Goal: Find specific page/section: Find specific page/section

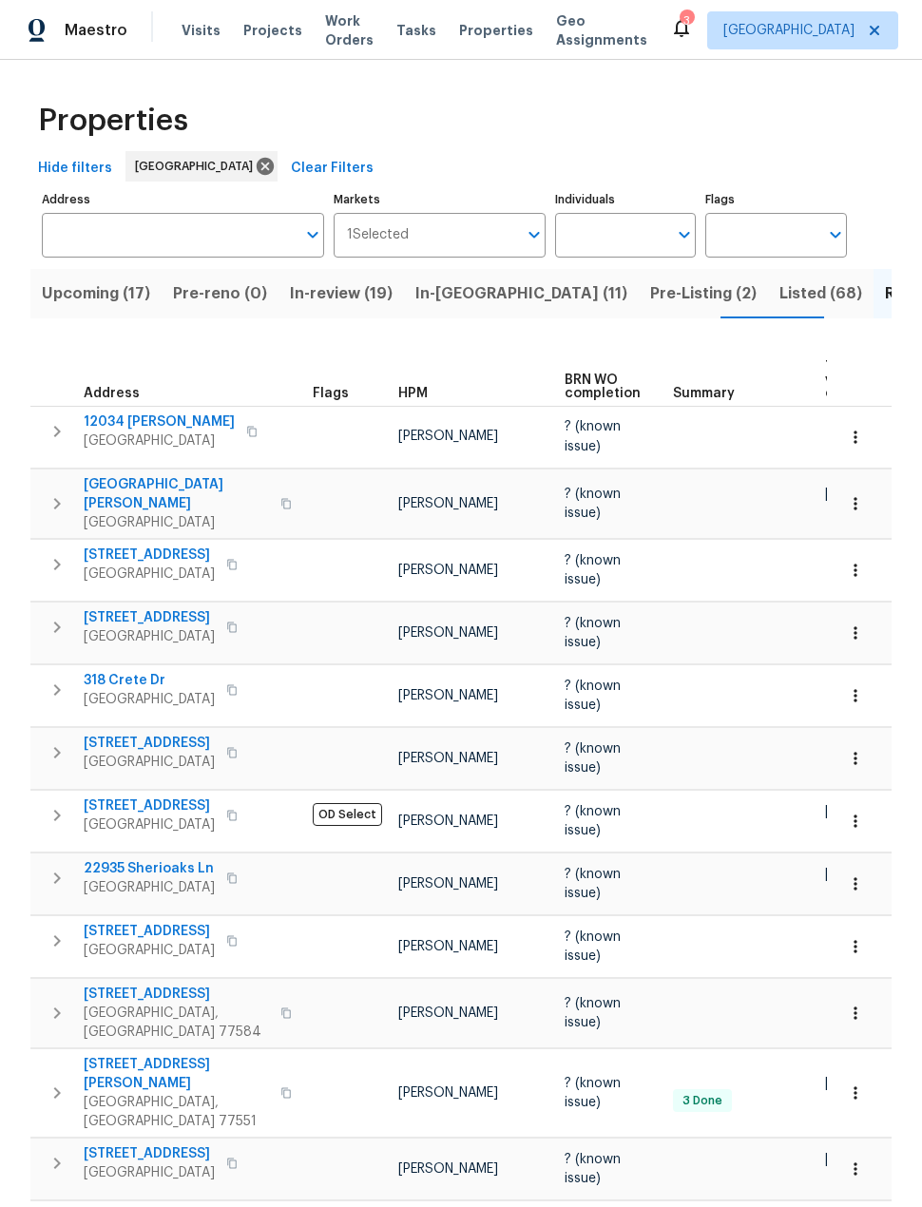
click at [270, 34] on span "Projects" at bounding box center [272, 30] width 59 height 19
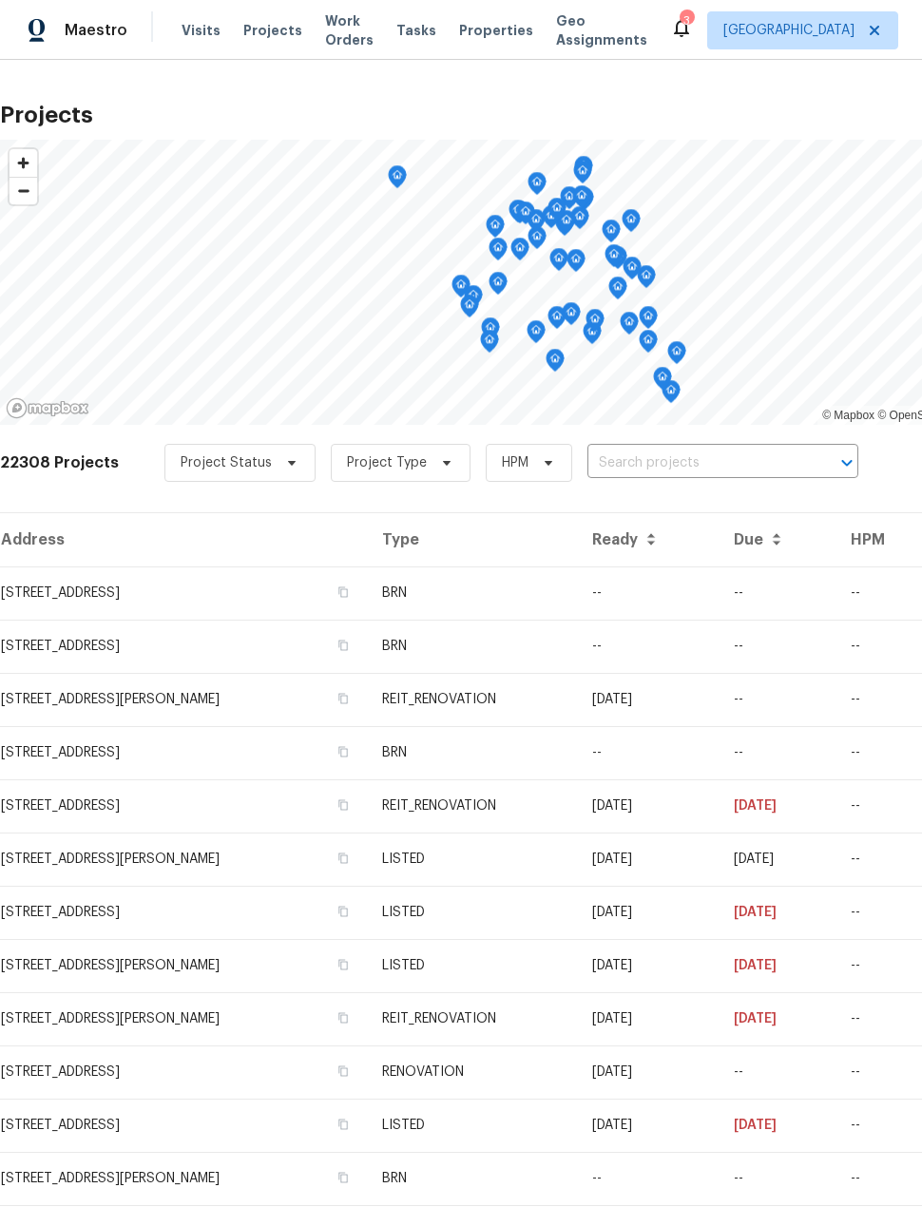
click at [699, 453] on input "text" at bounding box center [696, 462] width 218 height 29
type input "2222 pr"
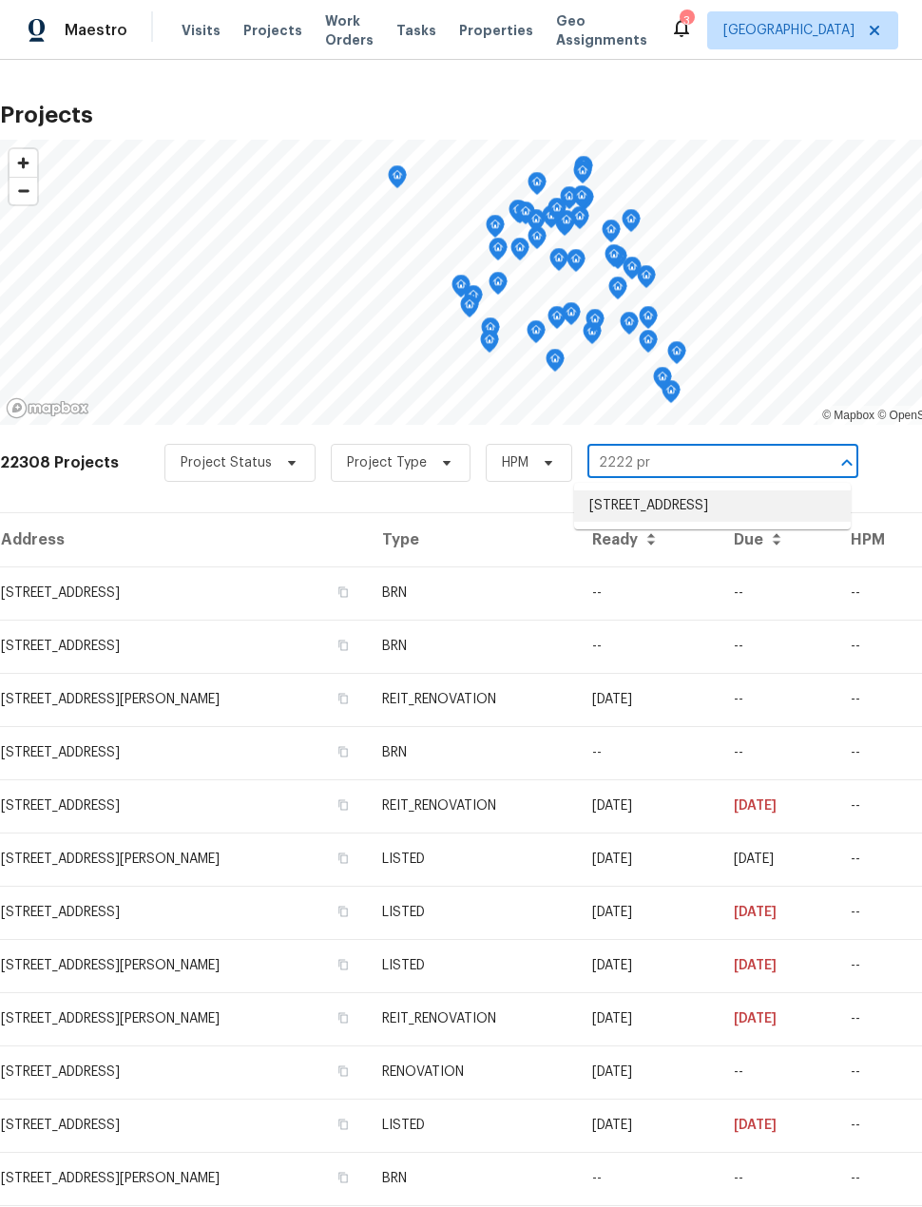
click at [705, 511] on li "[STREET_ADDRESS]" at bounding box center [712, 505] width 276 height 31
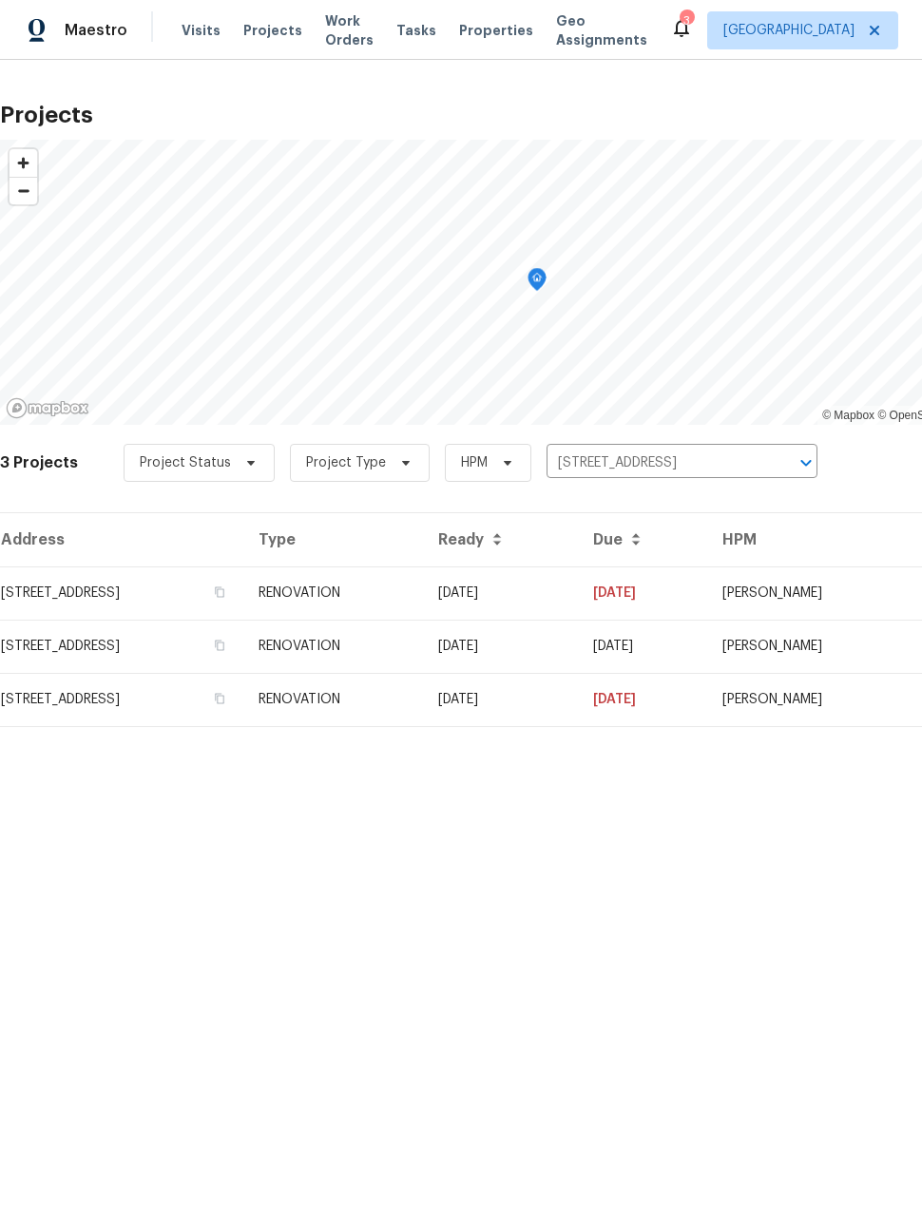
click at [81, 587] on td "[STREET_ADDRESS]" at bounding box center [121, 592] width 243 height 53
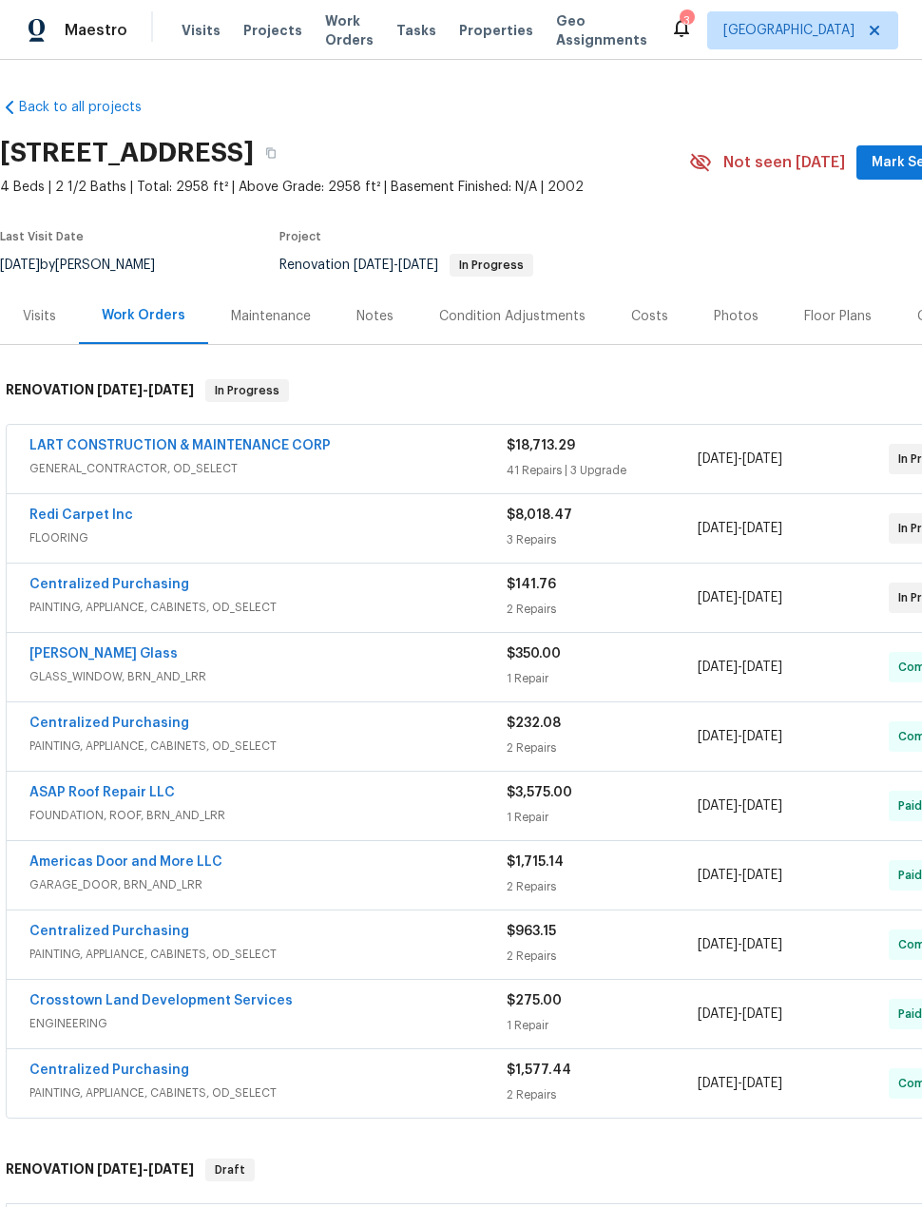
click at [651, 329] on div "Costs" at bounding box center [649, 316] width 83 height 56
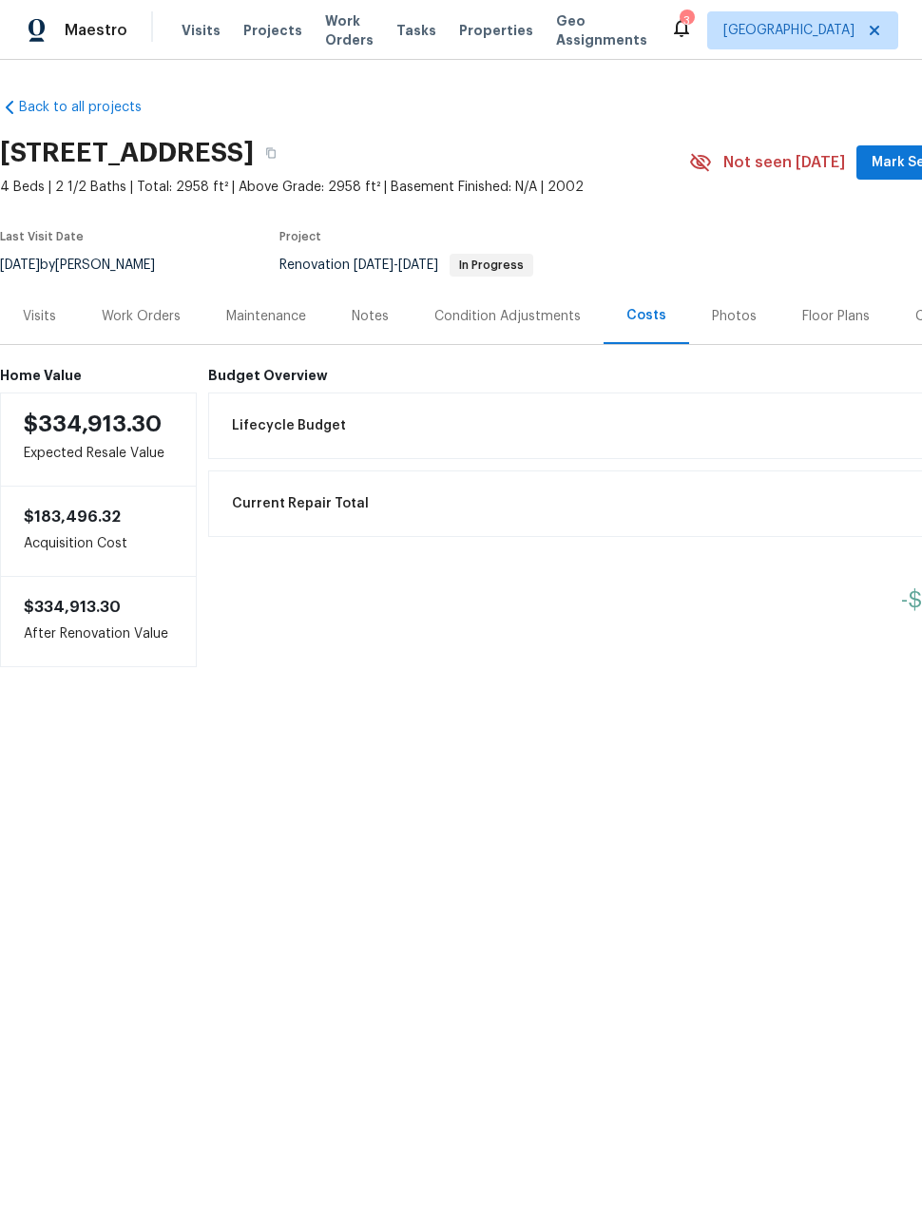
click at [736, 498] on div "Current Repair Total $36,436.33" at bounding box center [641, 504] width 842 height 42
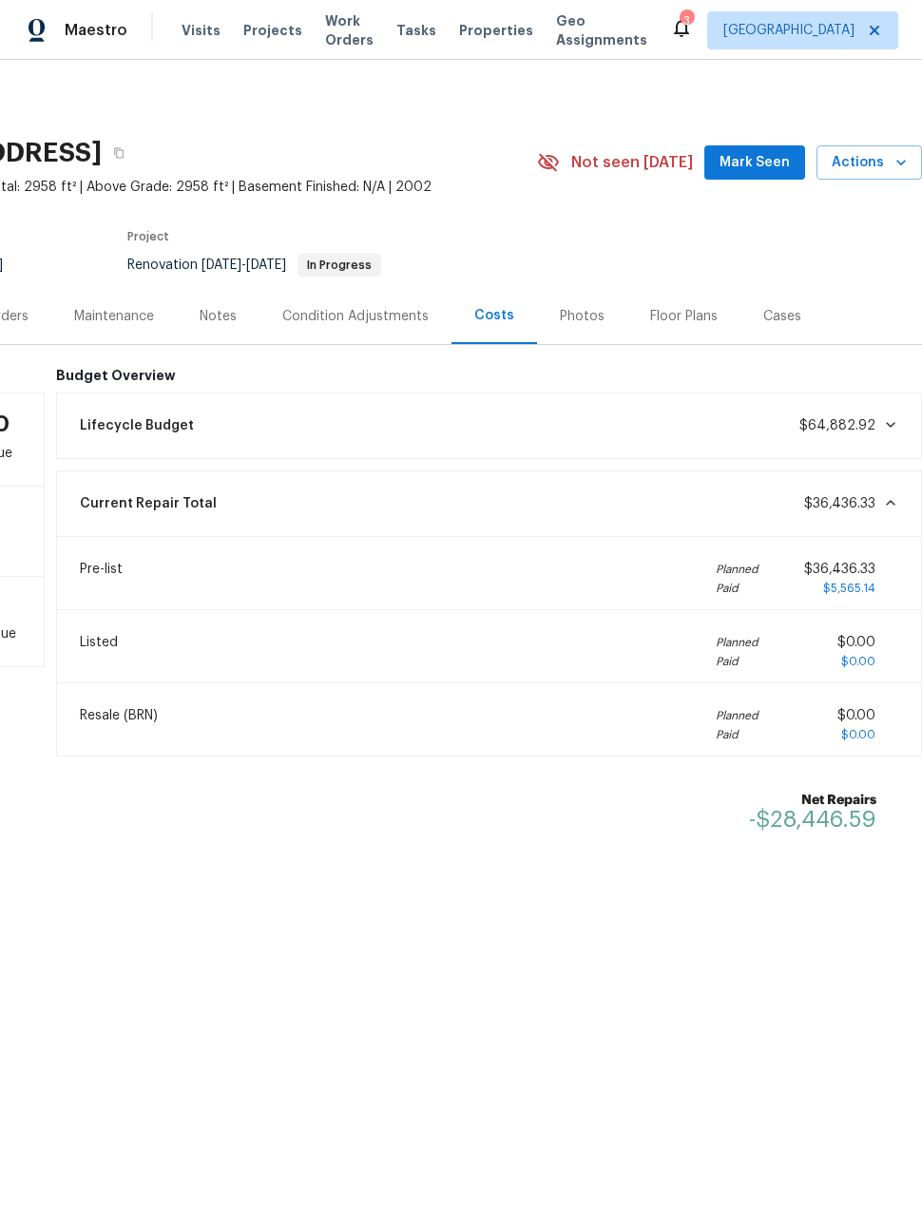
scroll to position [0, 152]
